Goal: Information Seeking & Learning: Check status

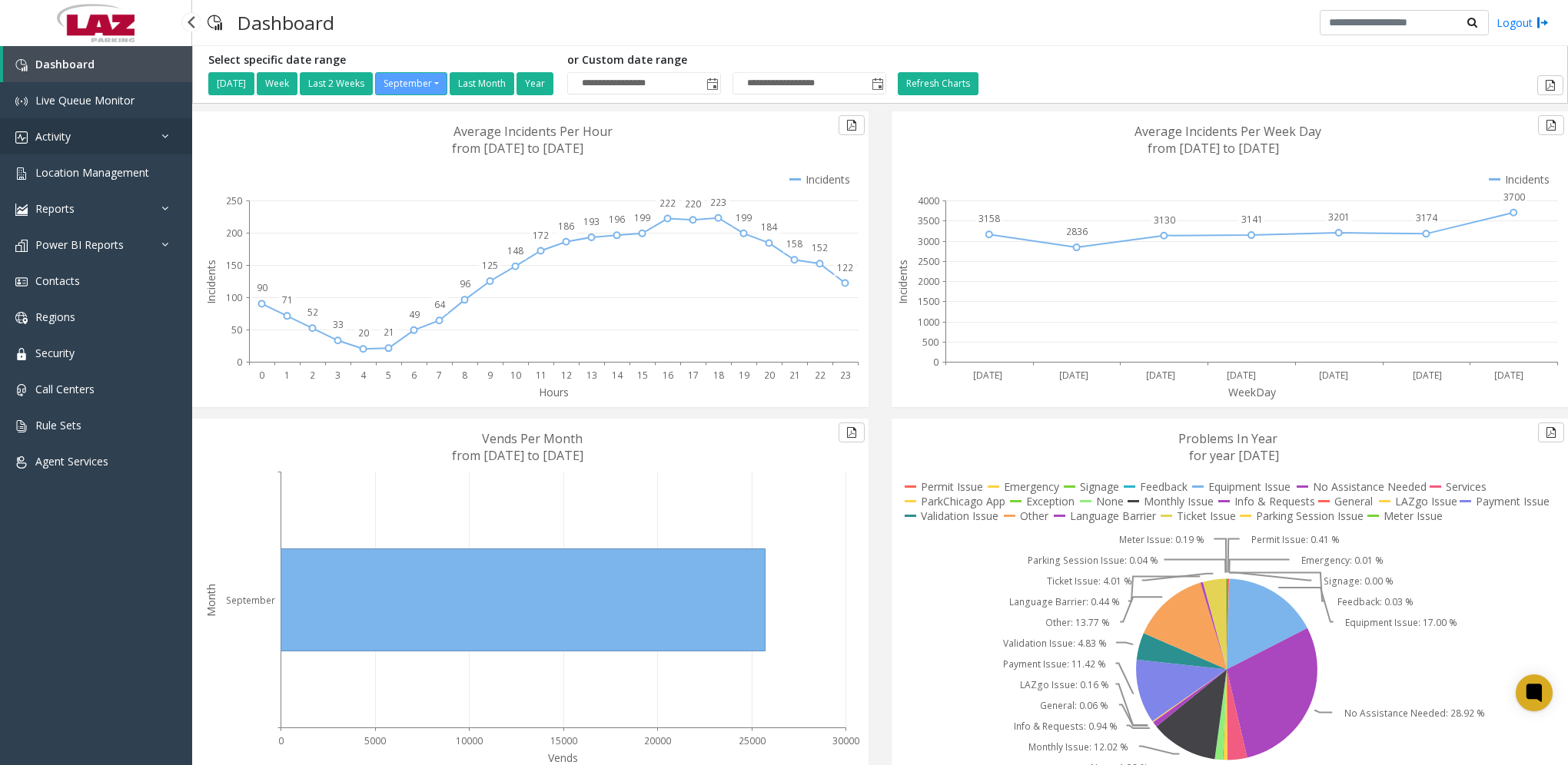
click at [67, 139] on span "Activity" at bounding box center [52, 137] width 35 height 15
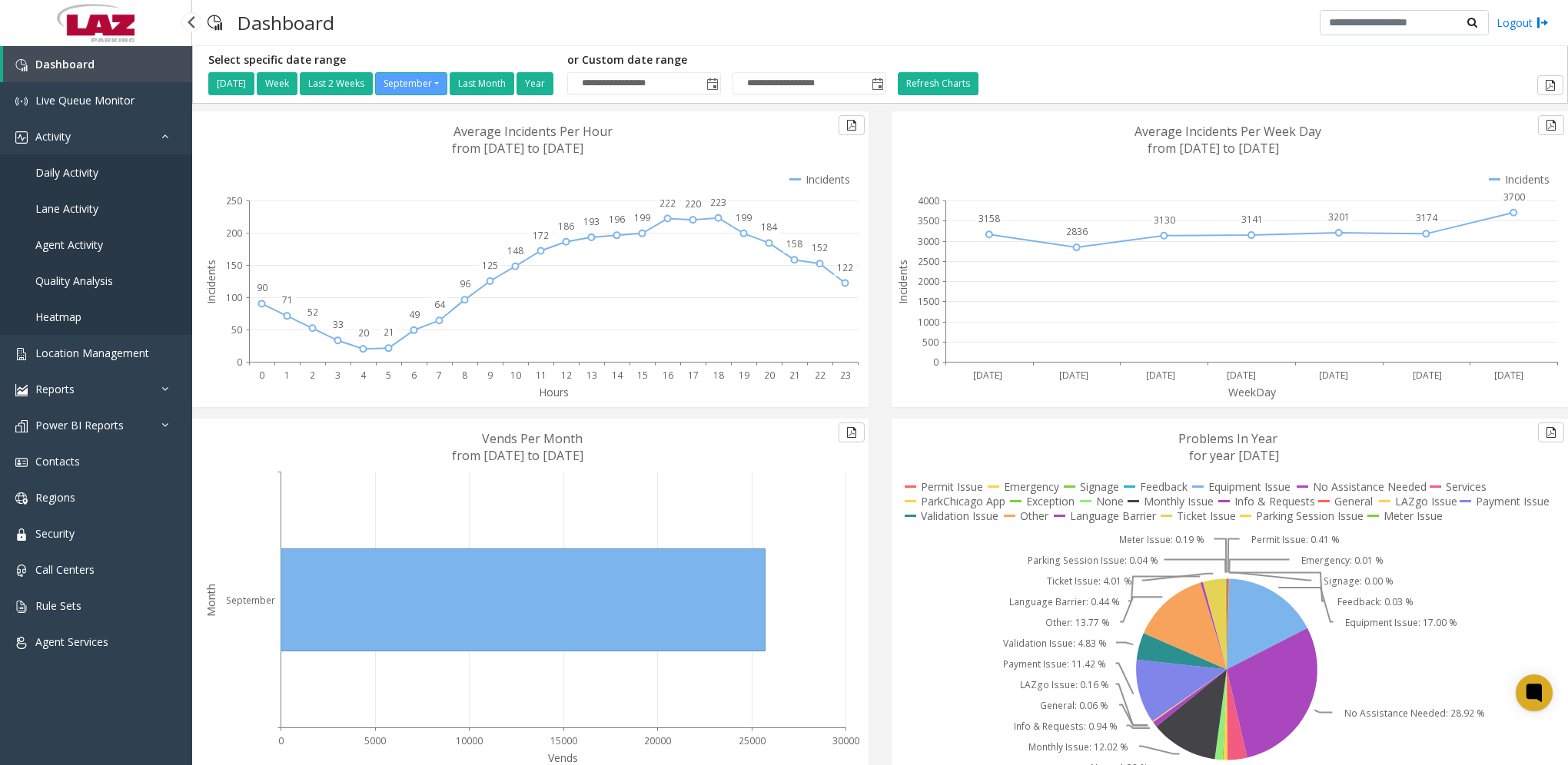
click at [51, 172] on span "Daily Activity" at bounding box center [66, 173] width 63 height 15
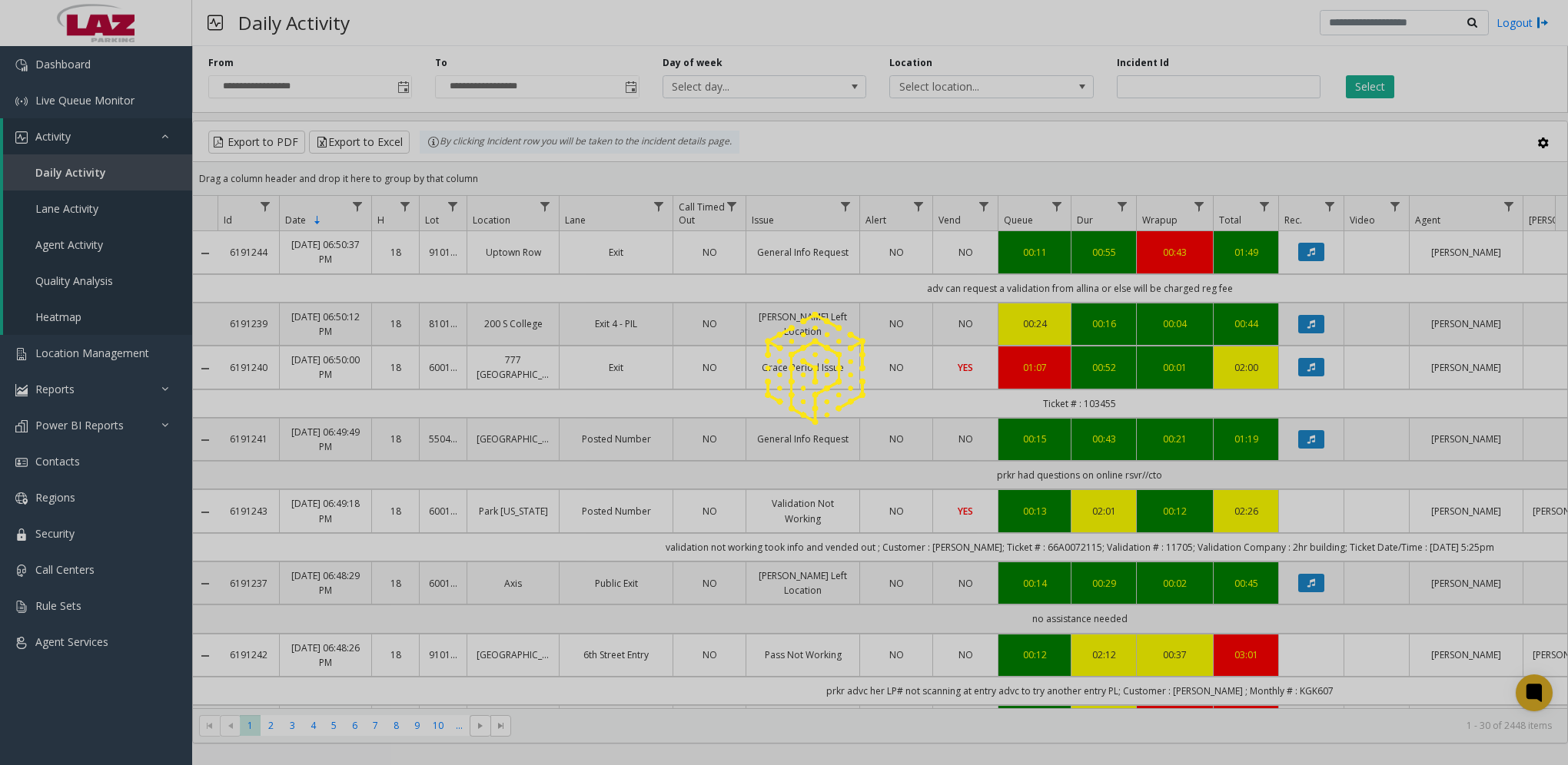
click at [412, 91] on div at bounding box center [784, 382] width 1568 height 765
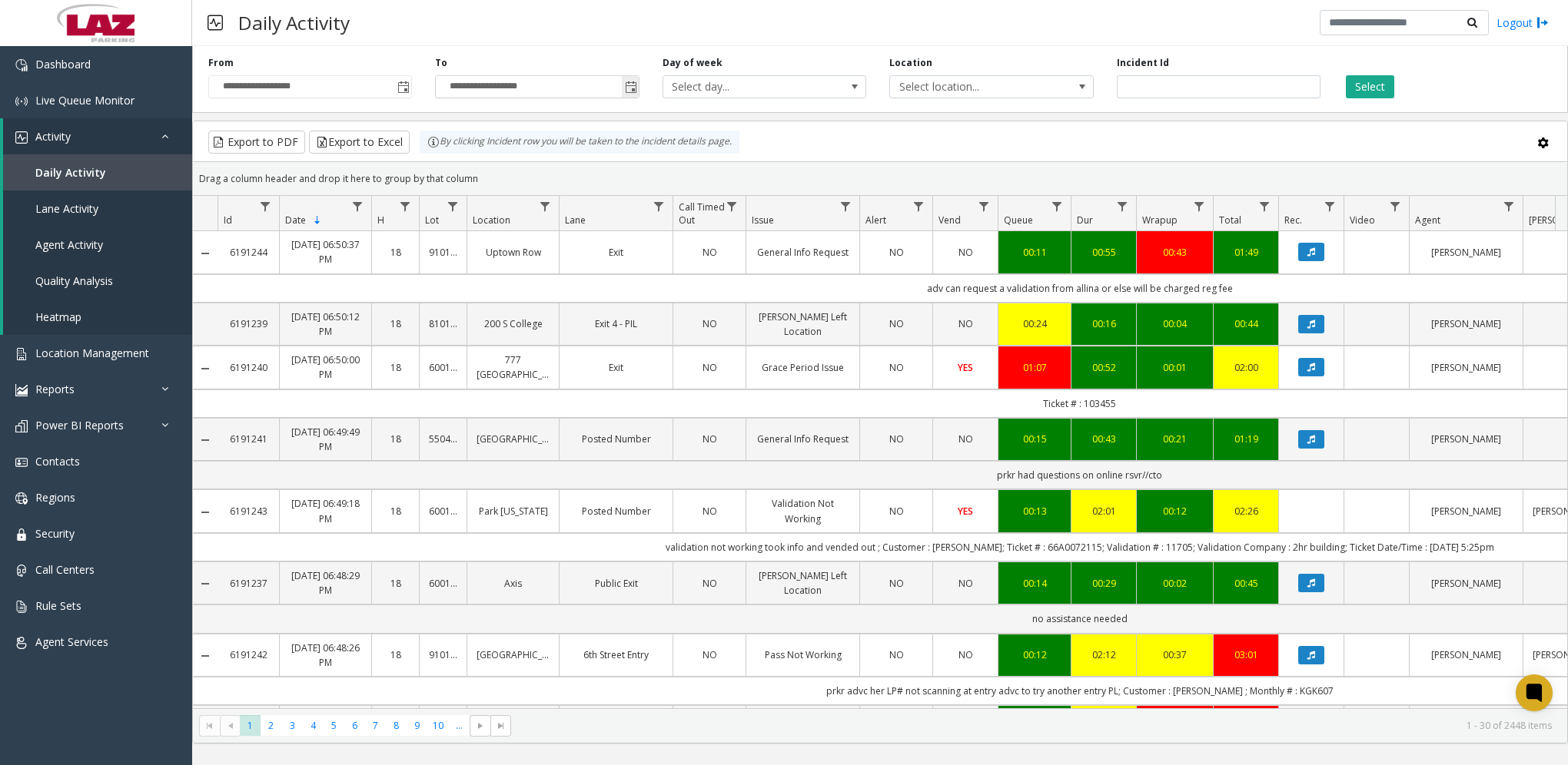
click at [629, 86] on span "Toggle popup" at bounding box center [630, 87] width 12 height 12
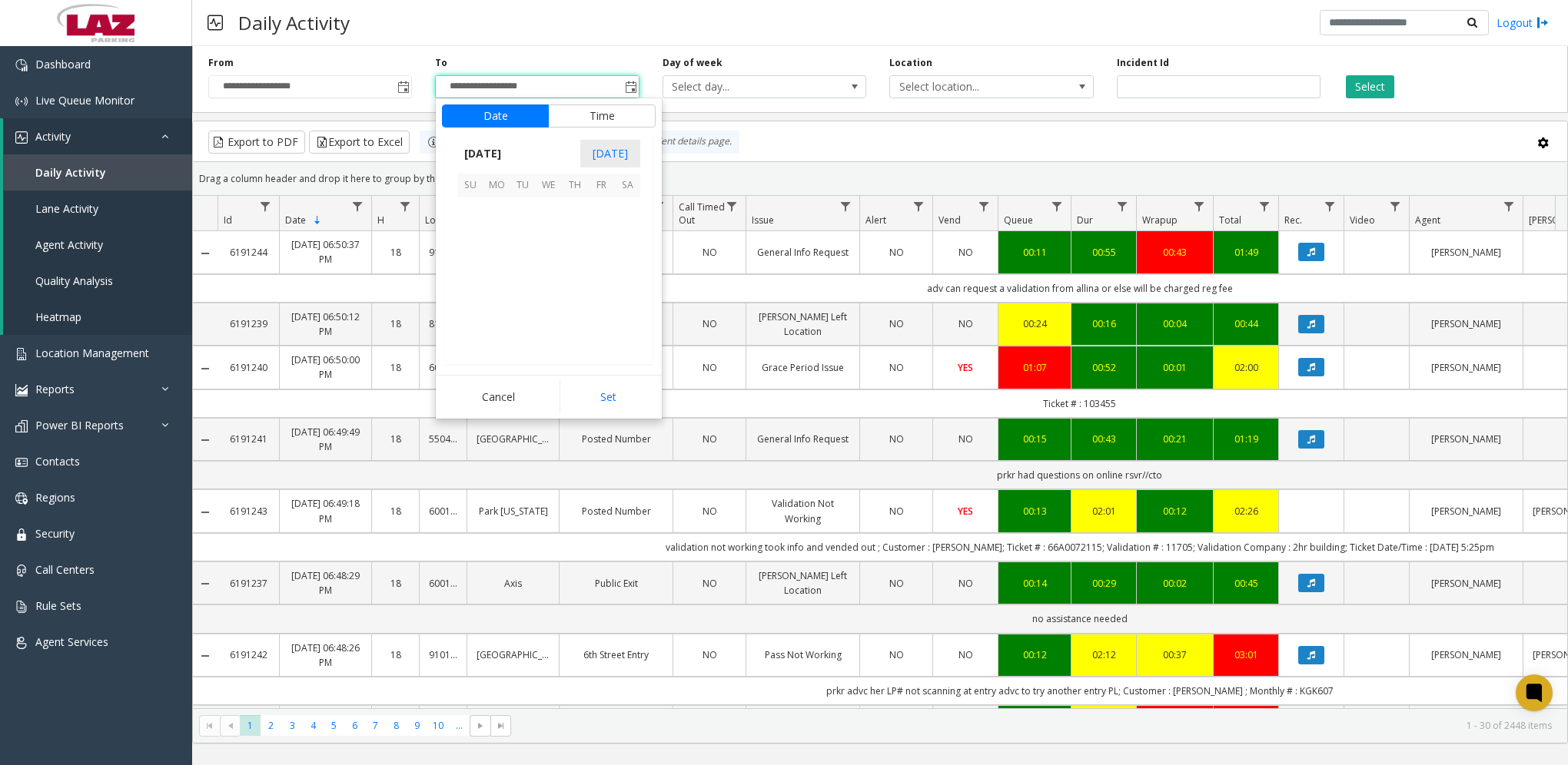
scroll to position [23, 0]
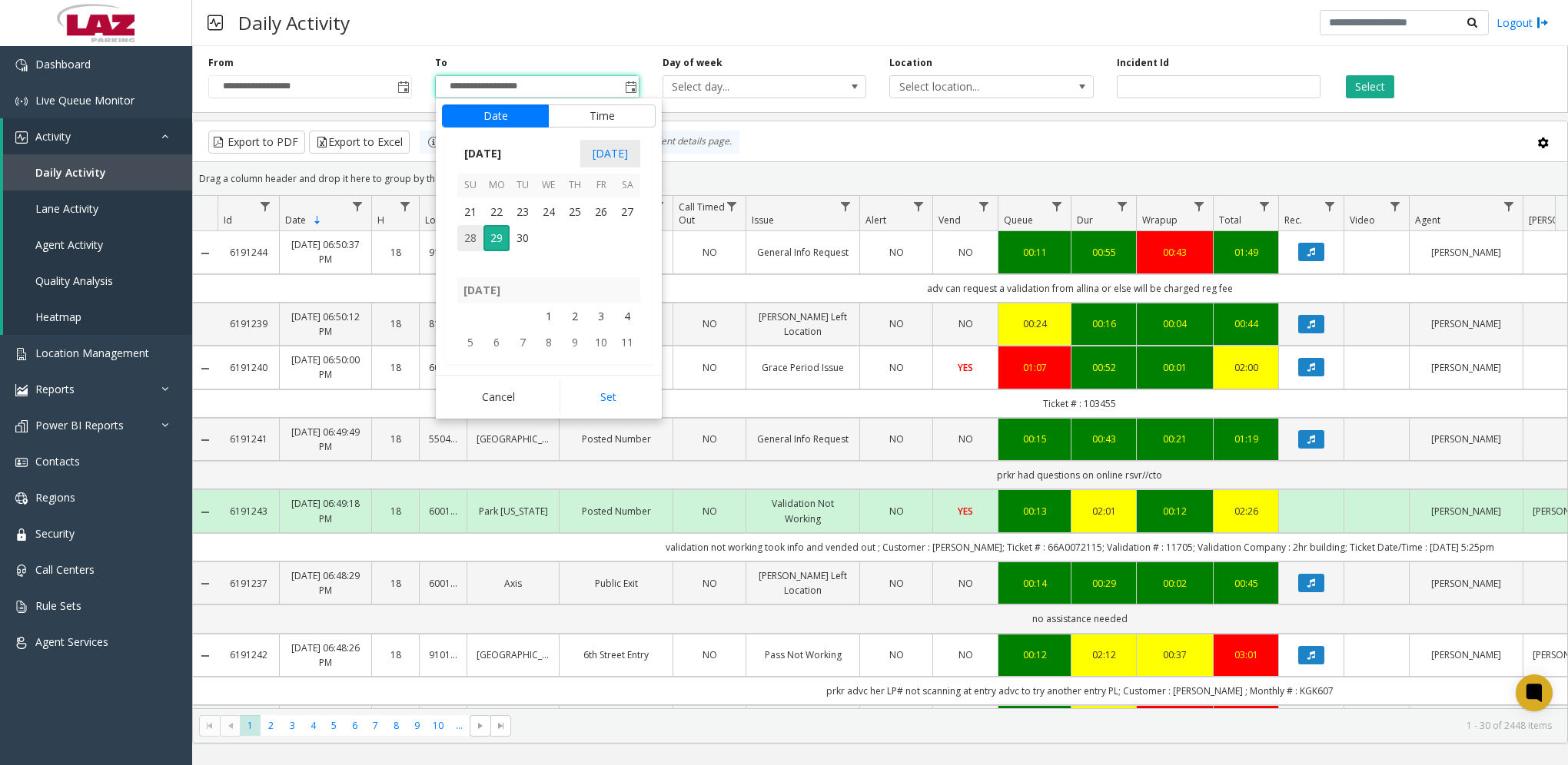
click at [474, 237] on span "28" at bounding box center [470, 238] width 26 height 26
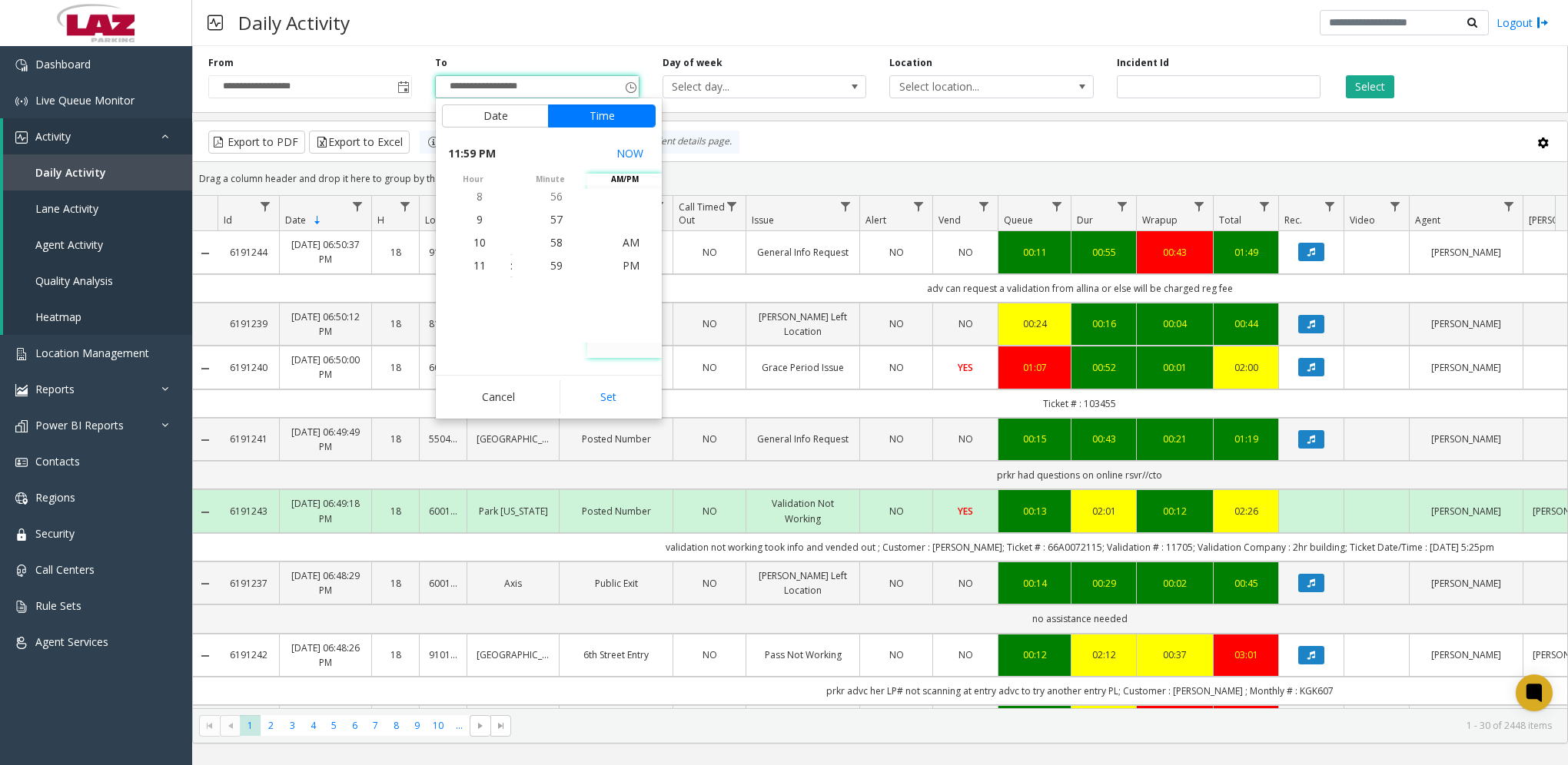
click at [609, 389] on button "Set" at bounding box center [607, 397] width 96 height 34
type input "**********"
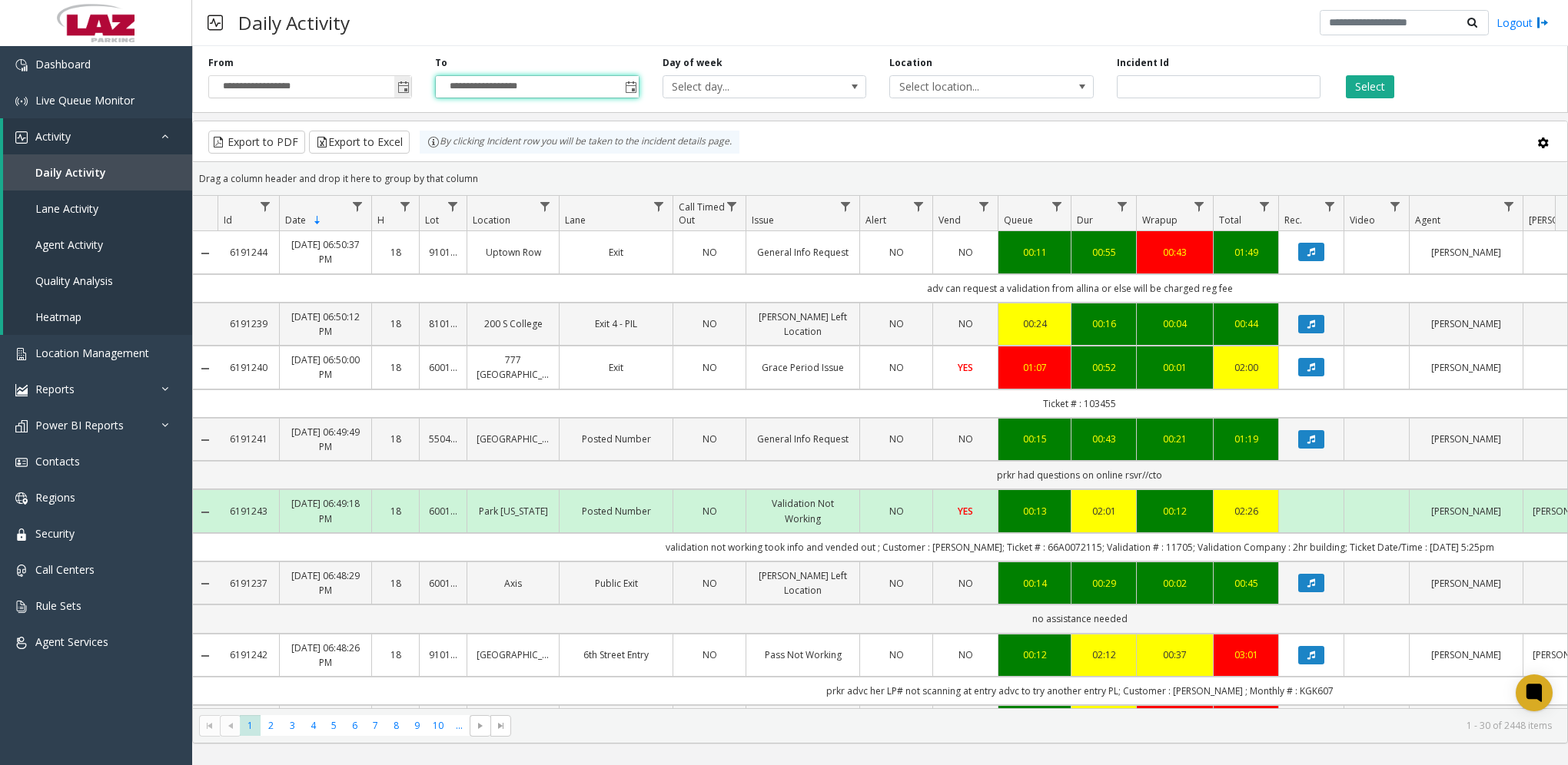
click at [400, 82] on span "Toggle popup" at bounding box center [403, 87] width 12 height 12
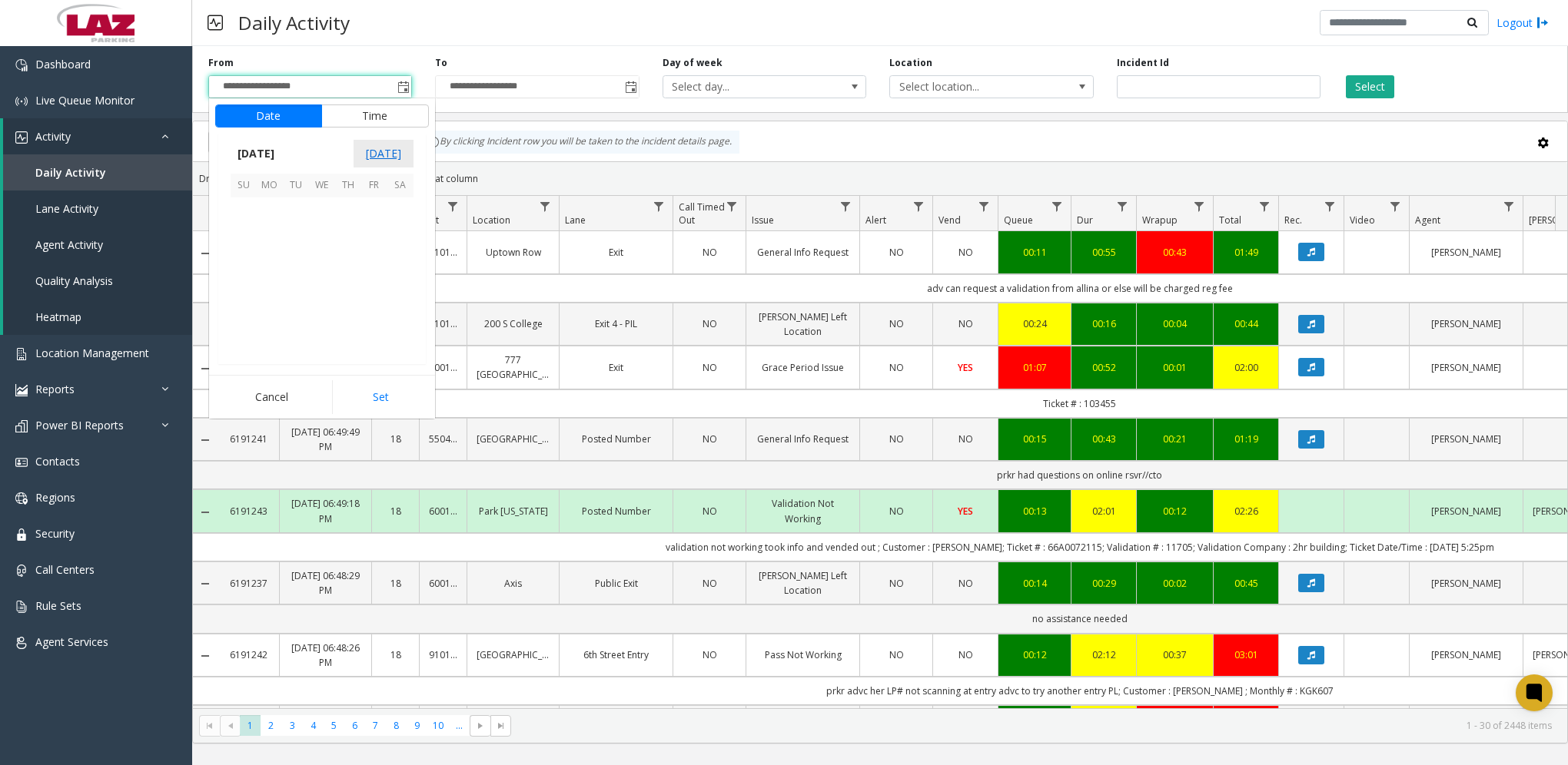
scroll to position [275743, 0]
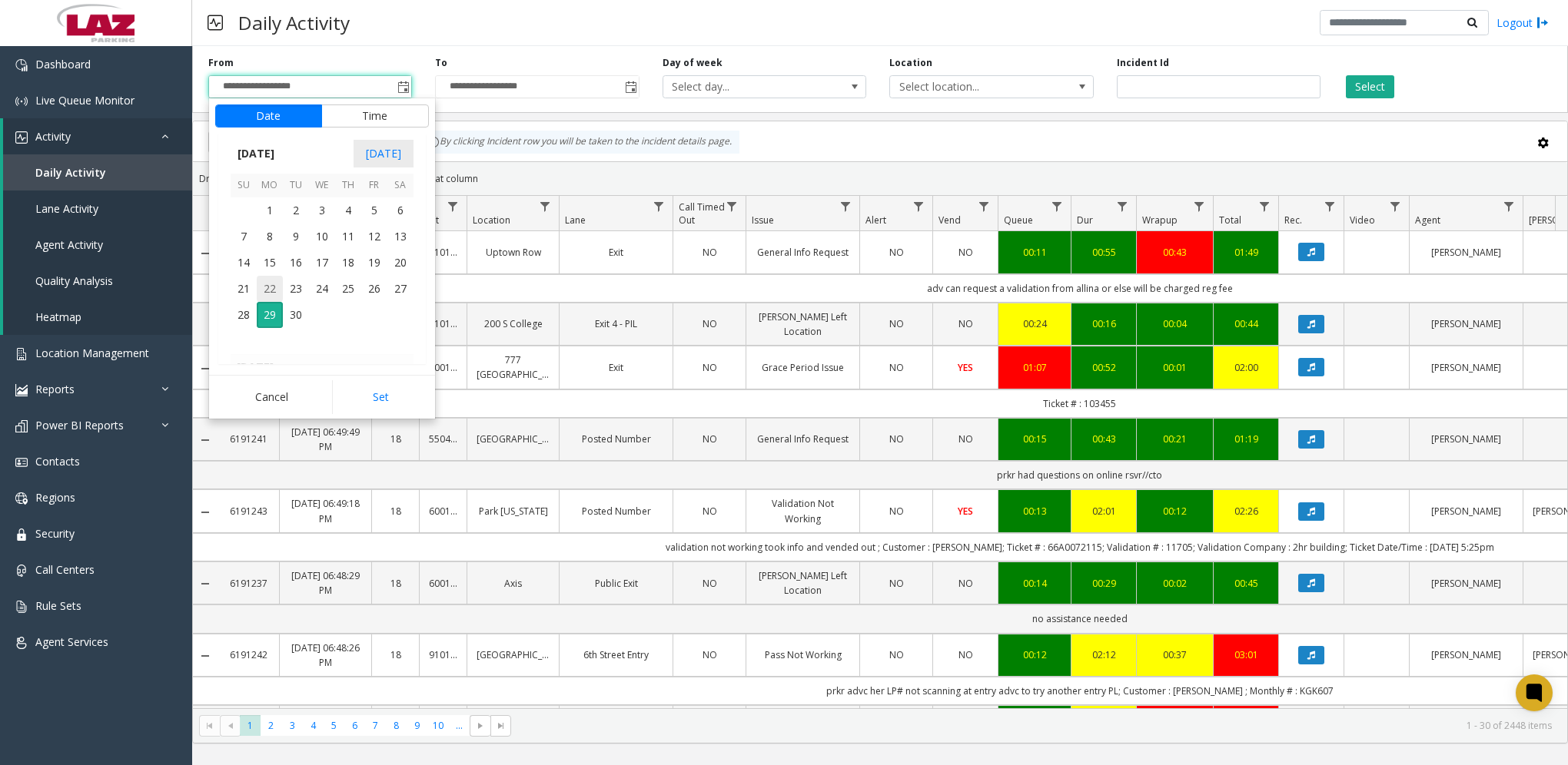
click at [265, 289] on span "22" at bounding box center [269, 288] width 26 height 26
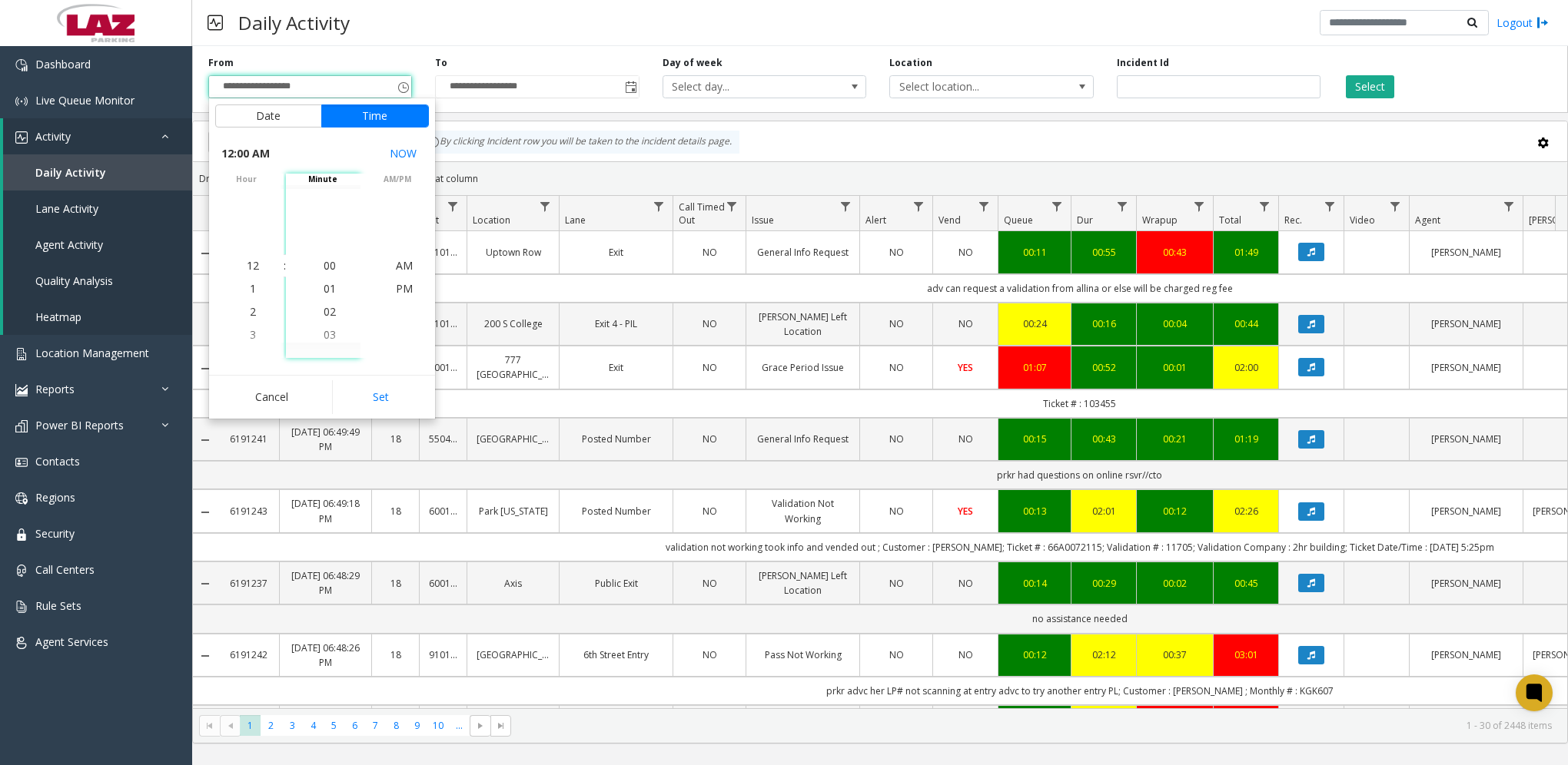
click at [381, 393] on button "Set" at bounding box center [379, 397] width 96 height 34
type input "**********"
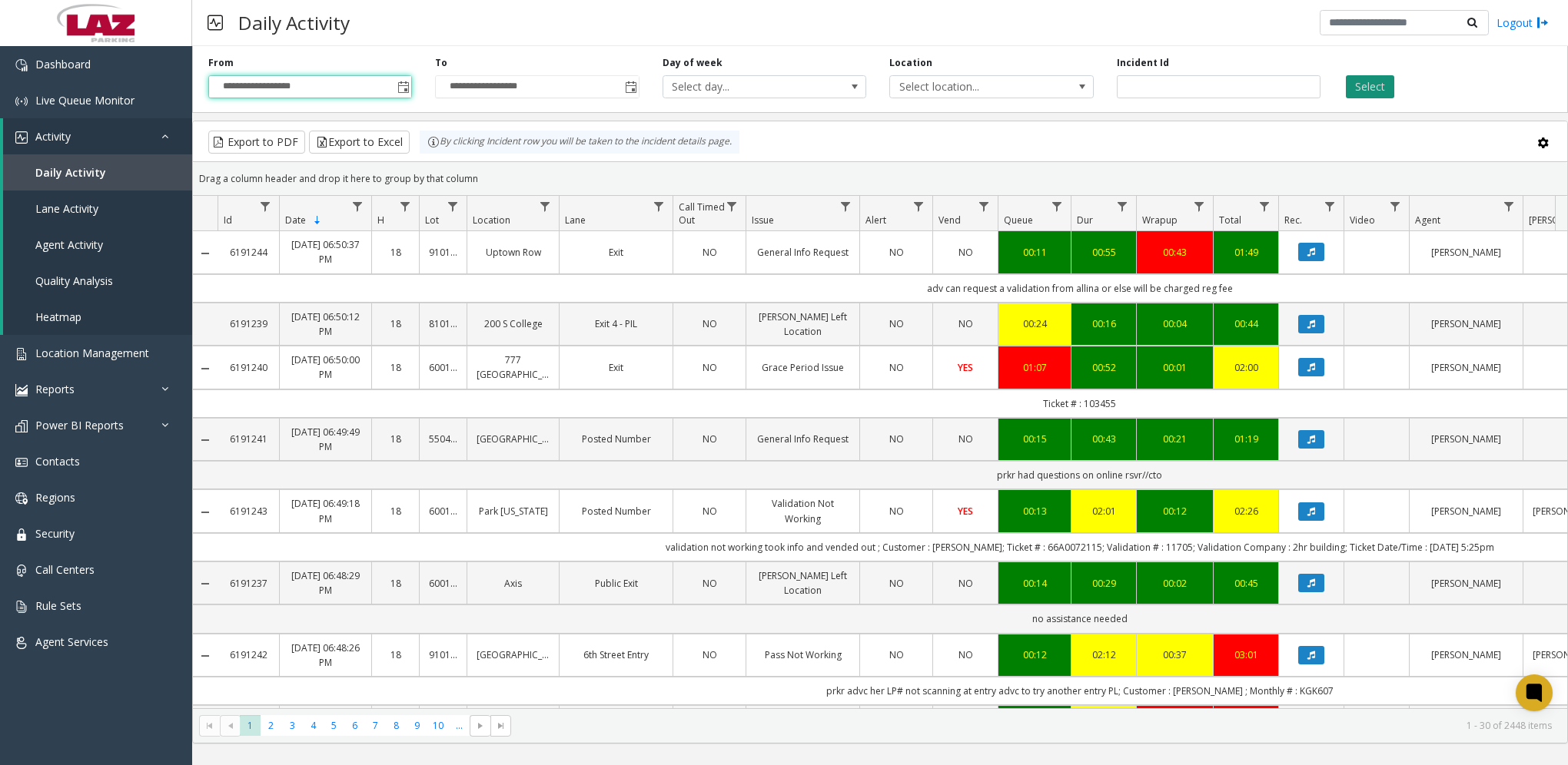
click at [1376, 84] on button "Select" at bounding box center [1370, 86] width 49 height 23
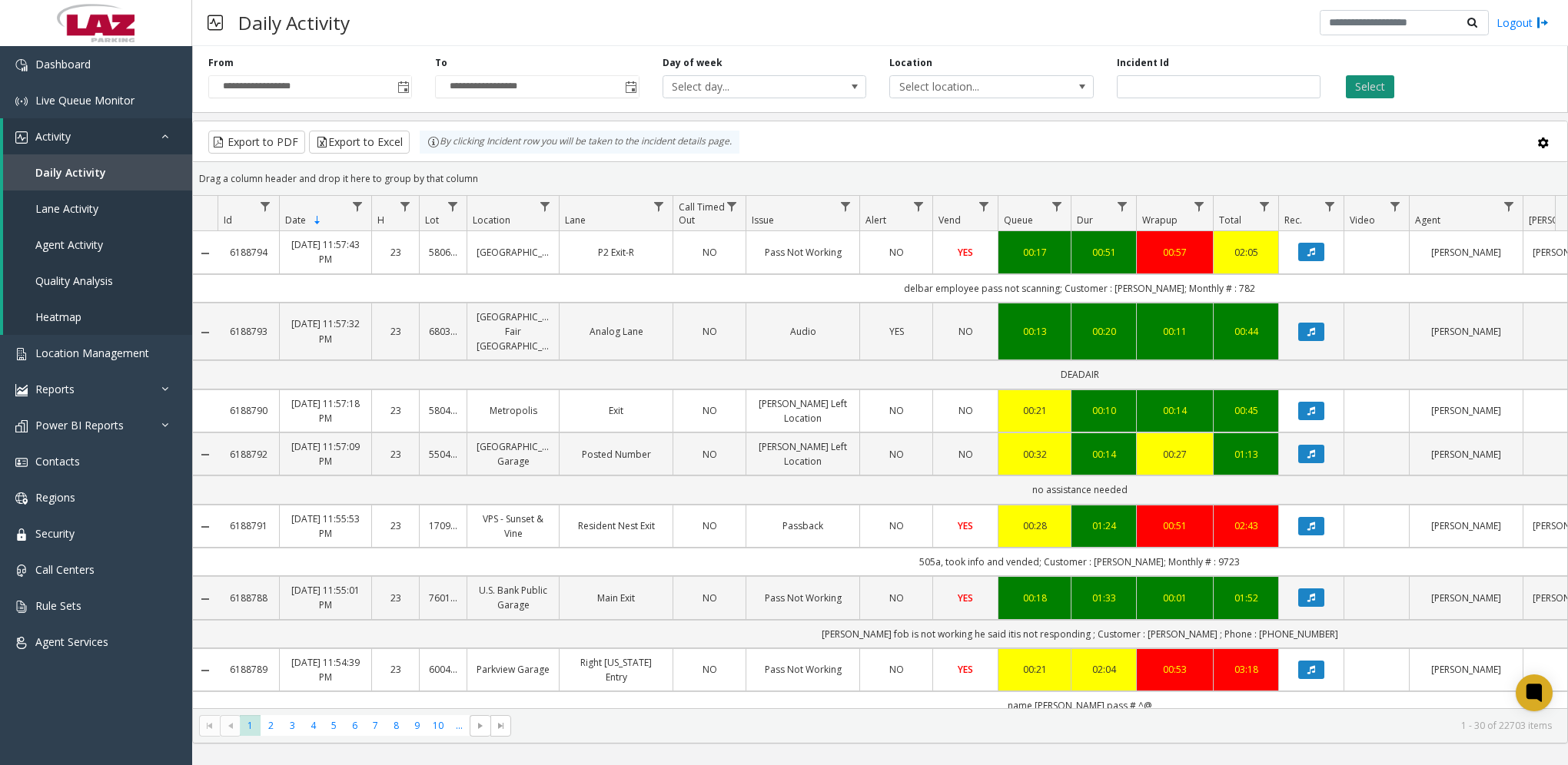
click at [1373, 89] on button "Select" at bounding box center [1370, 86] width 49 height 23
click at [318, 139] on button "Export to Excel" at bounding box center [359, 141] width 101 height 23
click at [753, 57] on div "Day of week Select day..." at bounding box center [764, 77] width 227 height 42
click at [381, 141] on button "Export to Excel" at bounding box center [359, 141] width 101 height 23
click at [60, 430] on span "Power BI Reports" at bounding box center [79, 425] width 88 height 15
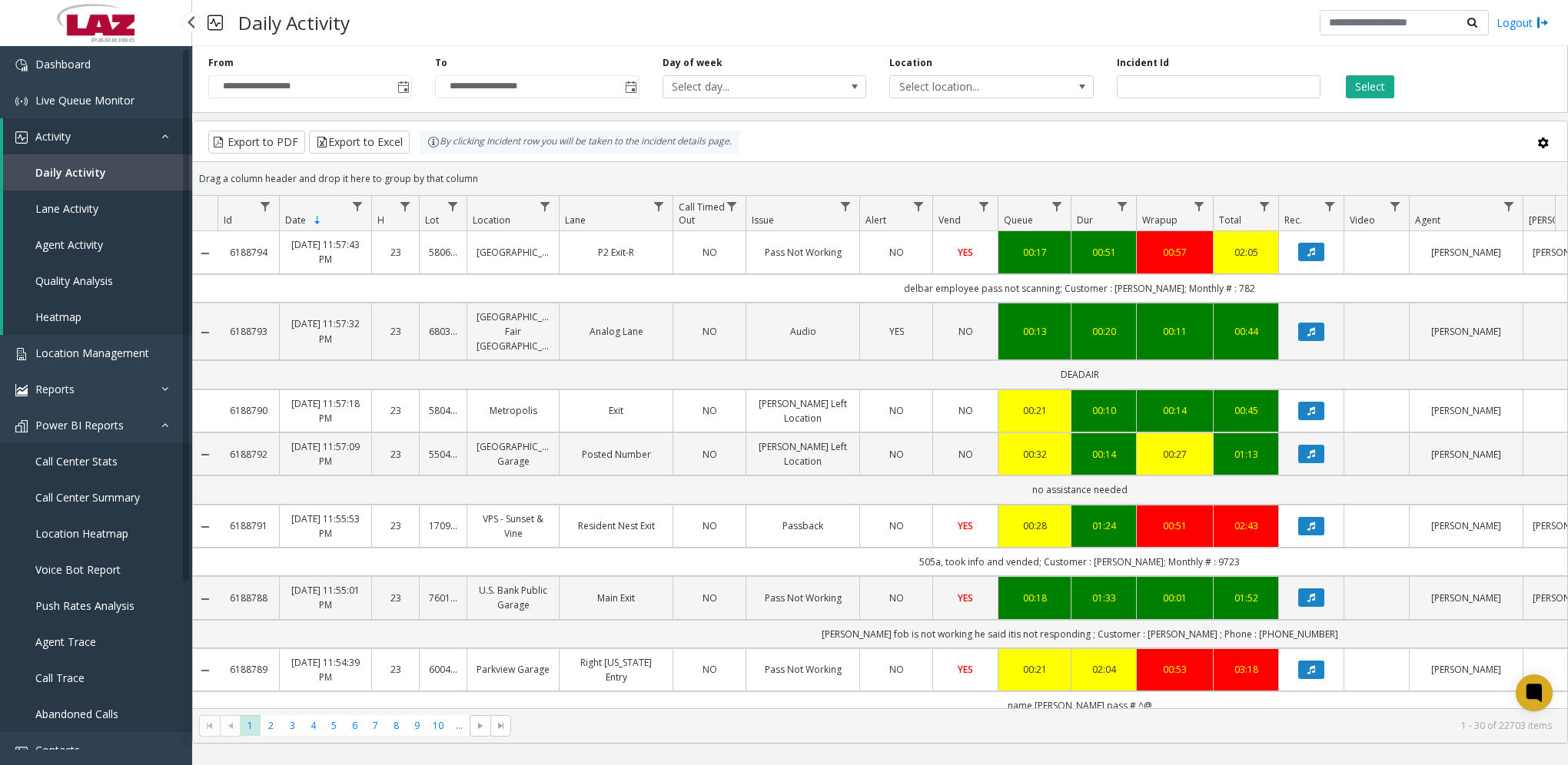
click at [63, 466] on span "Call Center Stats" at bounding box center [76, 461] width 83 height 15
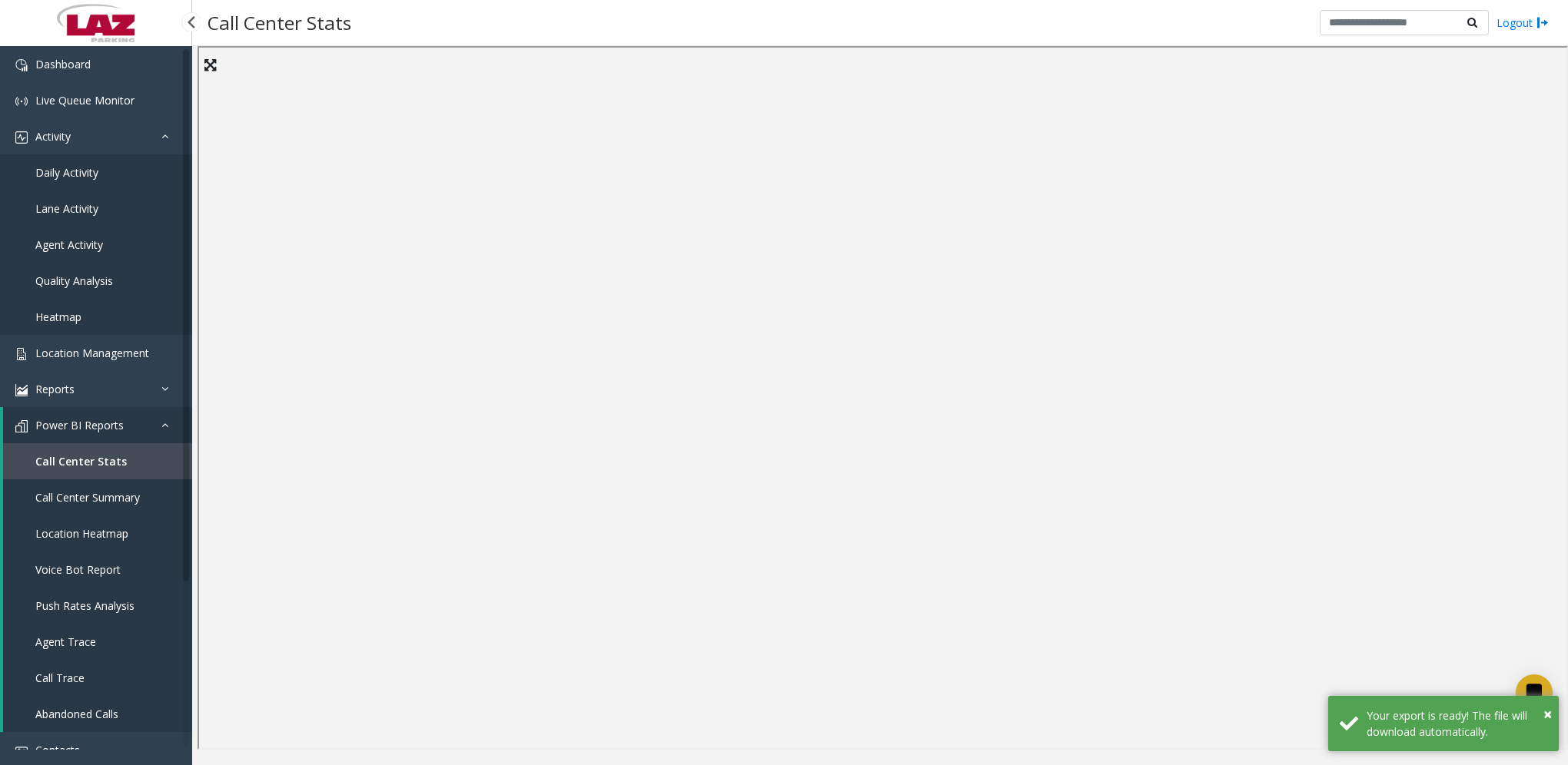
click at [84, 505] on link "Call Center Summary" at bounding box center [97, 497] width 189 height 36
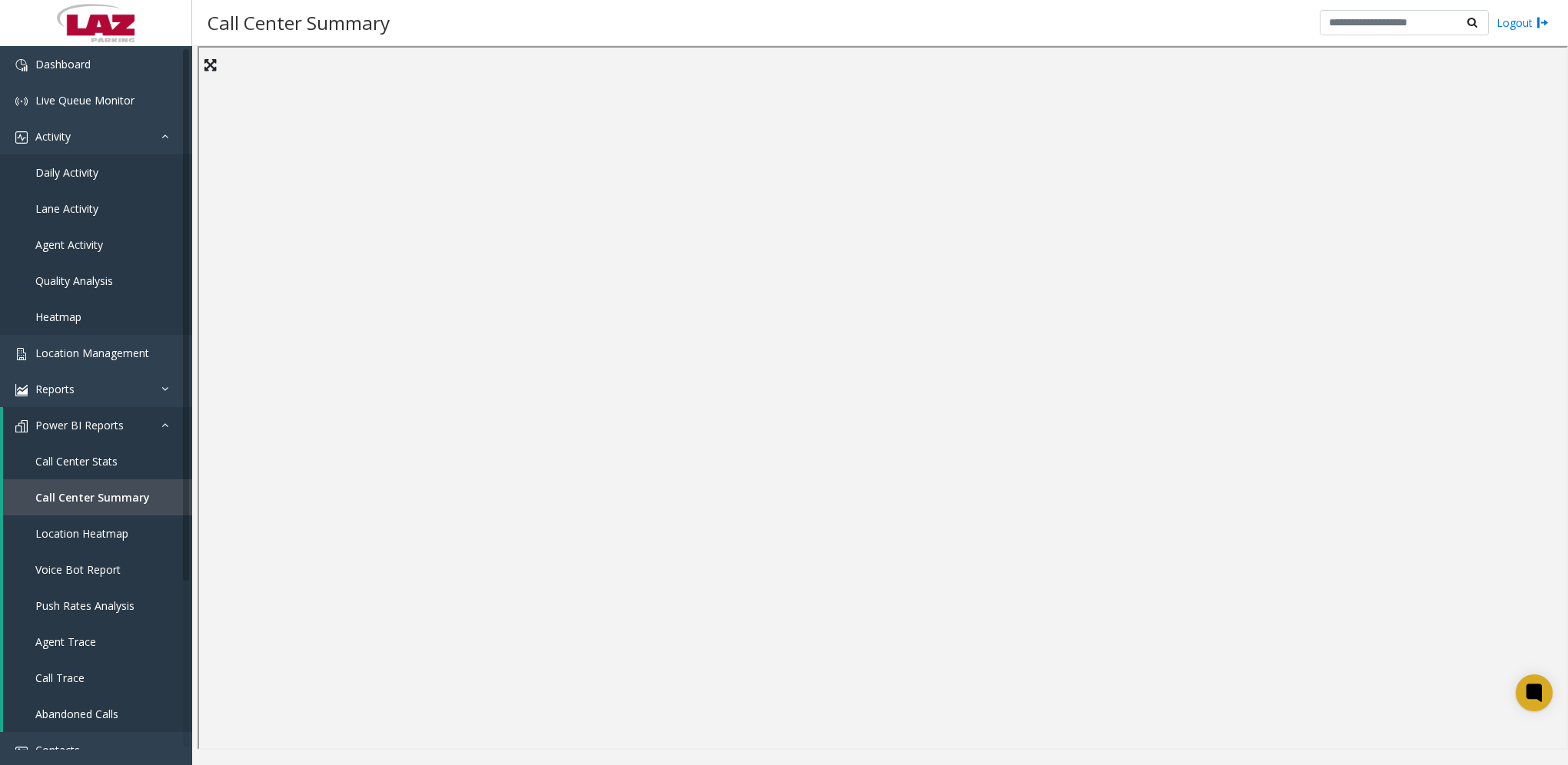
click at [1022, 17] on div "Call Center Summary Logout" at bounding box center [879, 23] width 1375 height 46
click at [806, 45] on div "Call Center Summary Logout" at bounding box center [879, 23] width 1375 height 46
